Goal: Ask a question

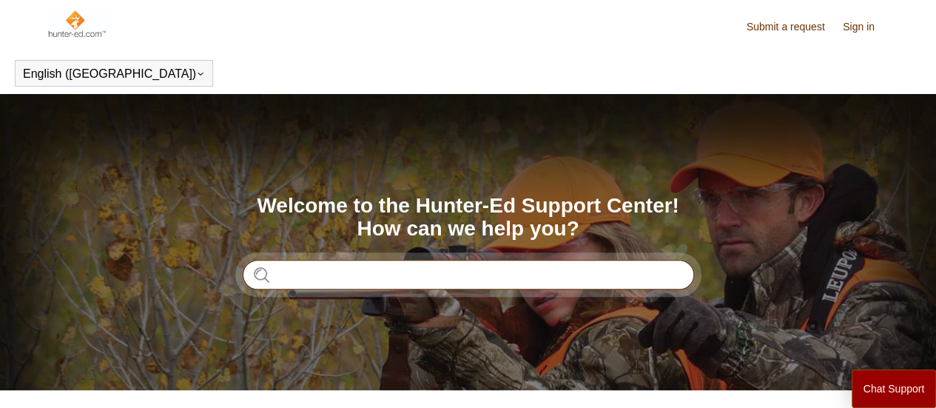
click at [493, 278] on input "Search" at bounding box center [468, 275] width 451 height 30
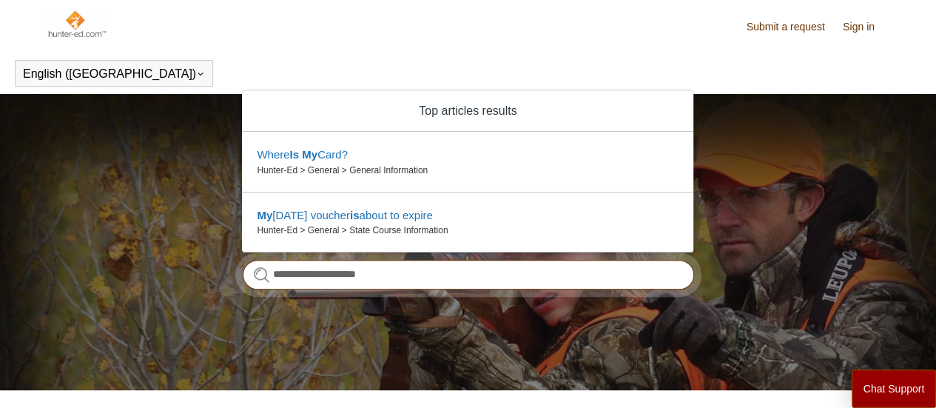
type input "**********"
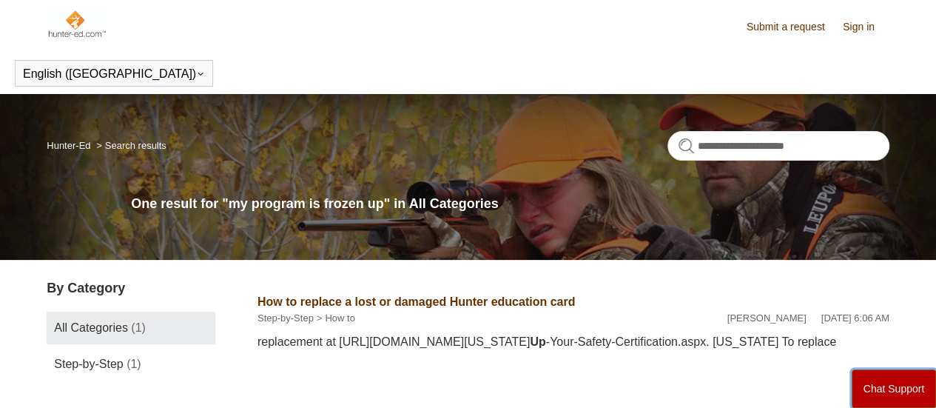
click at [884, 378] on button "Chat Support" at bounding box center [893, 388] width 85 height 38
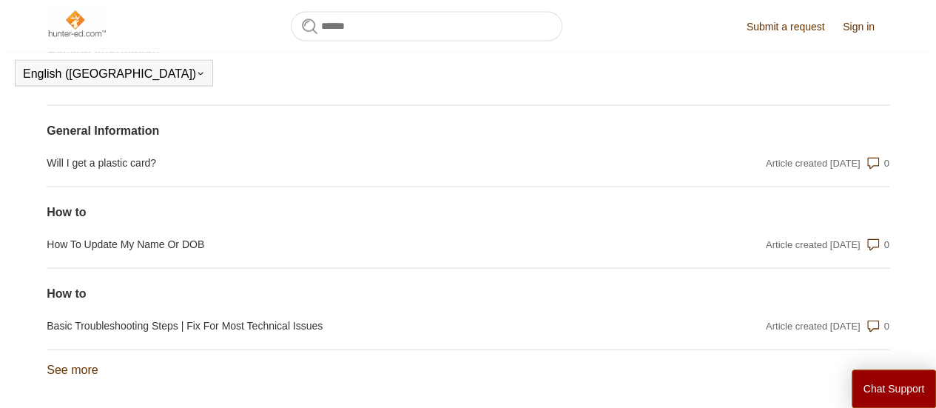
scroll to position [1552, 0]
